Goal: Find specific page/section: Find specific page/section

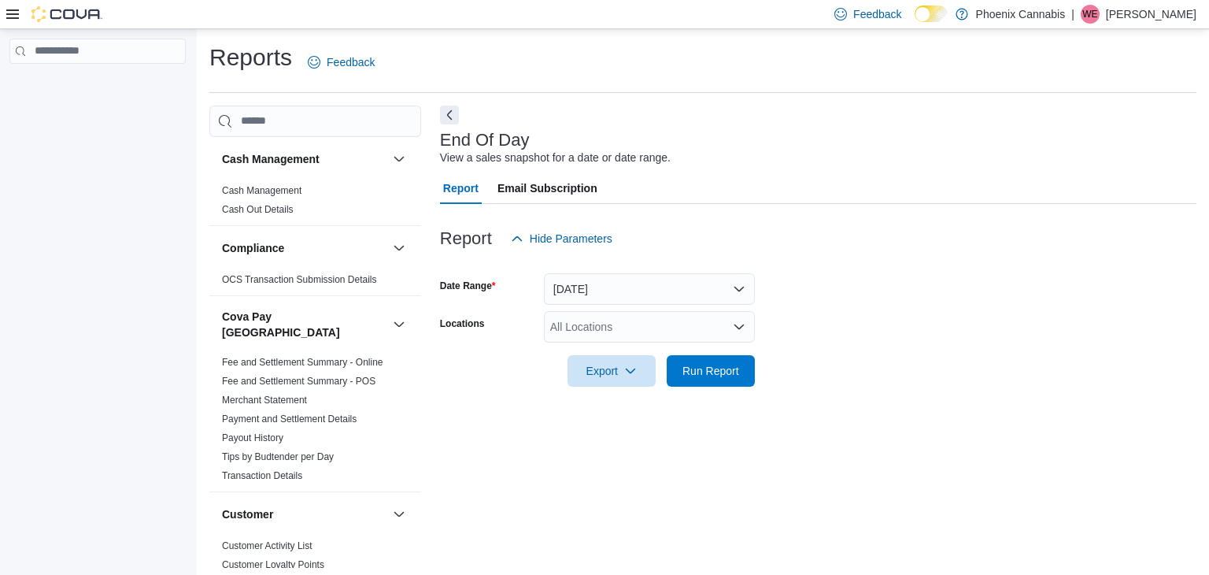
scroll to position [6, 0]
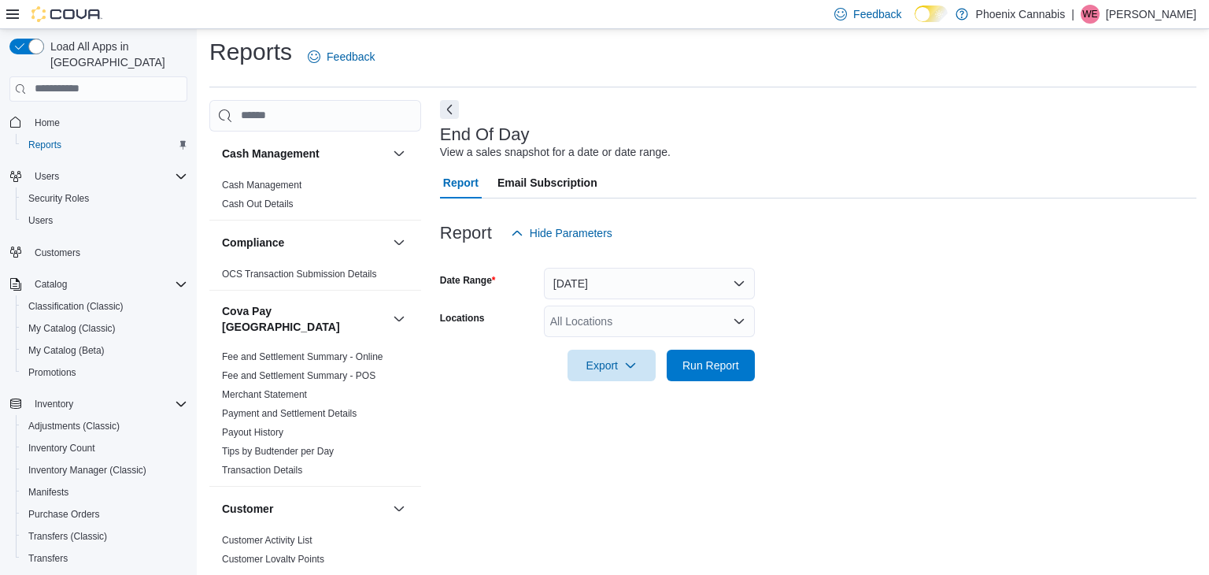
click at [885, 61] on div "Reports Feedback" at bounding box center [702, 56] width 987 height 41
